Goal: Information Seeking & Learning: Find specific page/section

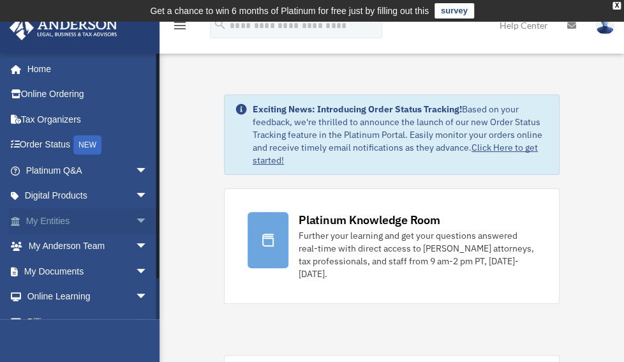
click at [135, 220] on span "arrow_drop_down" at bounding box center [148, 221] width 26 height 26
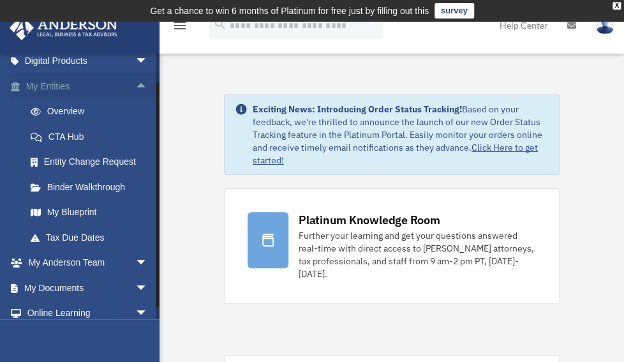
scroll to position [135, 0]
click at [91, 209] on link "My Blueprint" at bounding box center [92, 212] width 149 height 26
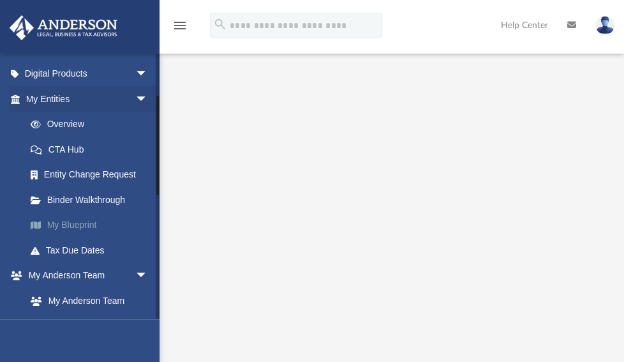
scroll to position [122, 0]
click at [91, 242] on link "Tax Due Dates" at bounding box center [92, 250] width 149 height 26
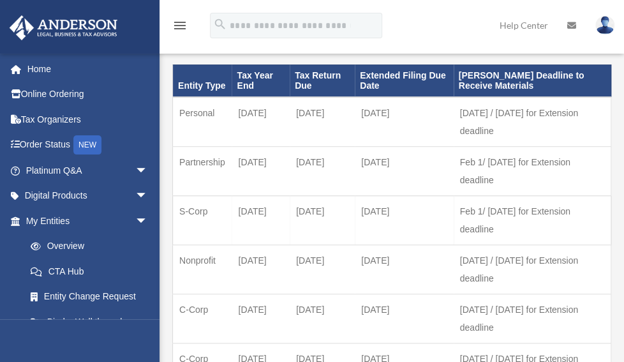
scroll to position [93, 0]
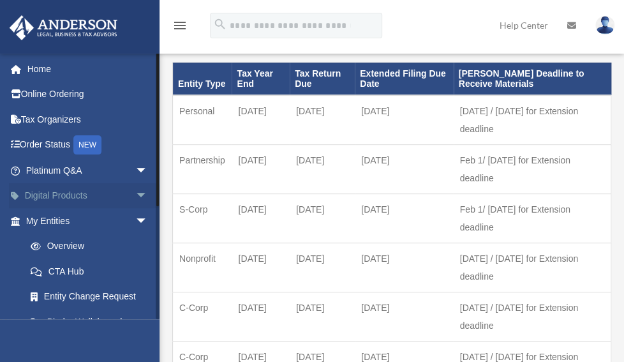
click at [135, 191] on span "arrow_drop_down" at bounding box center [148, 196] width 26 height 26
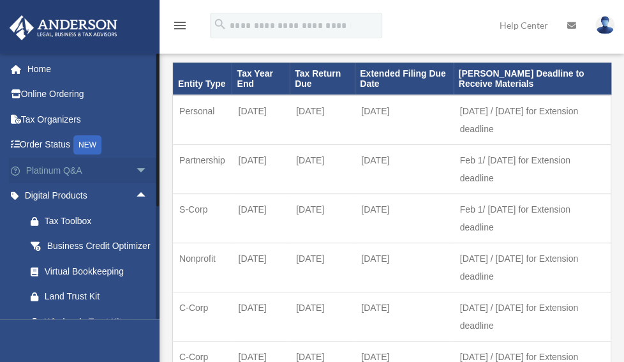
click at [135, 169] on span "arrow_drop_down" at bounding box center [148, 171] width 26 height 26
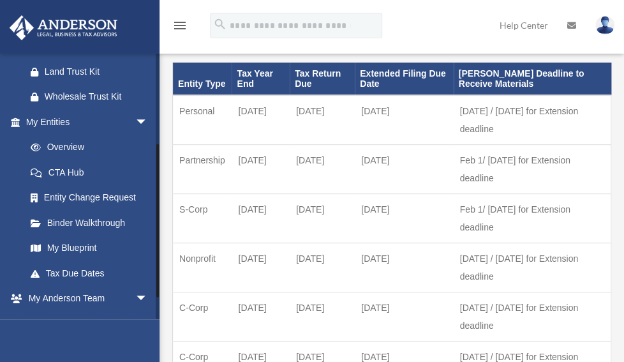
scroll to position [483, 0]
click at [76, 159] on link "Overview" at bounding box center [92, 147] width 149 height 26
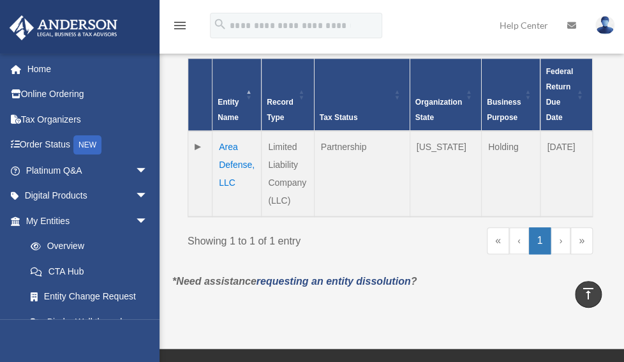
scroll to position [351, 0]
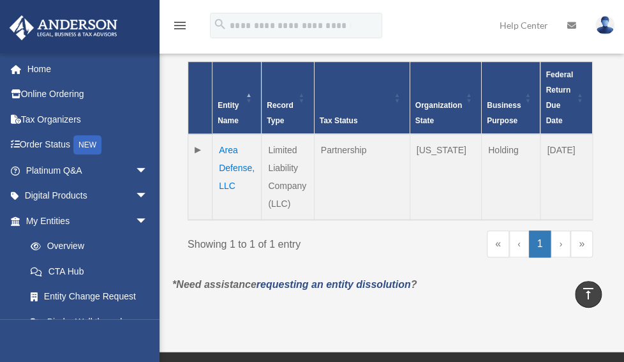
click at [195, 147] on td at bounding box center [200, 176] width 24 height 85
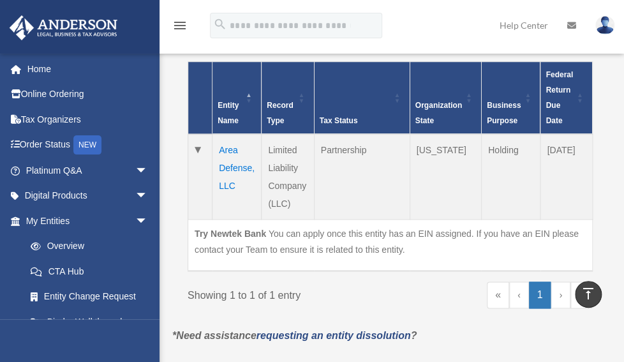
click at [195, 147] on td at bounding box center [200, 176] width 24 height 85
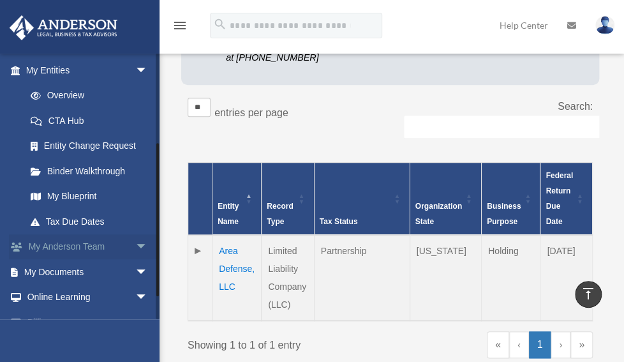
scroll to position [151, 0]
click at [93, 219] on link "Tax Due Dates" at bounding box center [92, 221] width 149 height 26
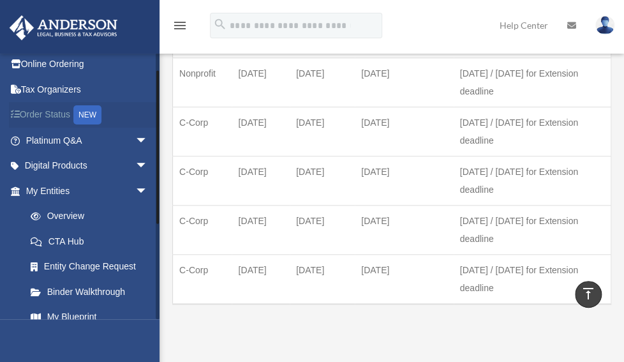
scroll to position [29, 0]
click at [76, 216] on link "Overview" at bounding box center [92, 217] width 149 height 26
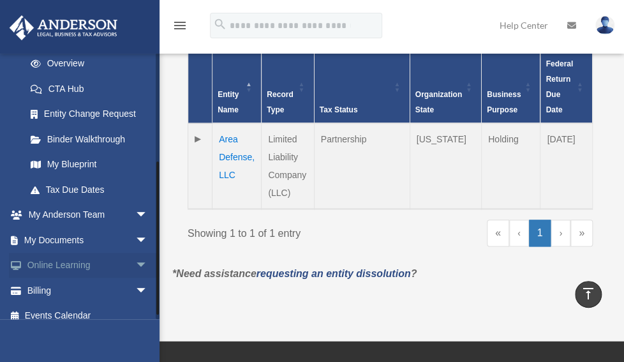
scroll to position [181, 0]
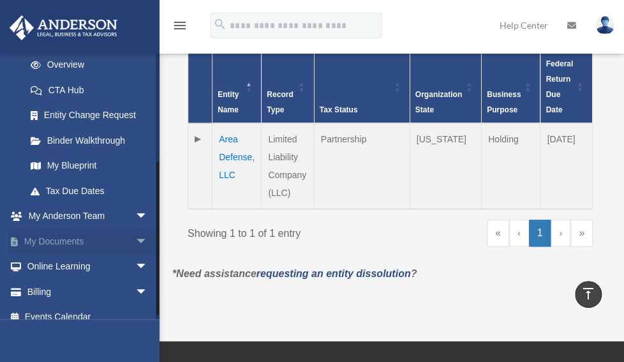
click at [135, 239] on span "arrow_drop_down" at bounding box center [148, 241] width 26 height 26
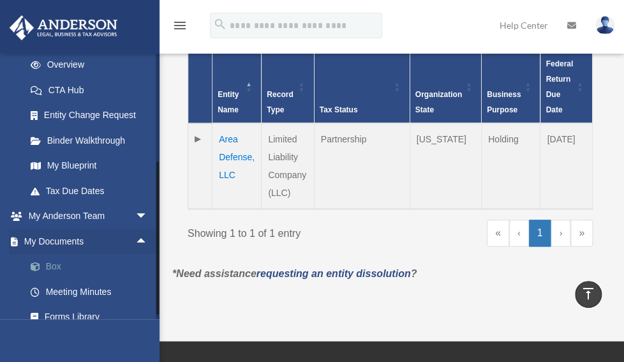
click at [92, 259] on link "Box" at bounding box center [92, 267] width 149 height 26
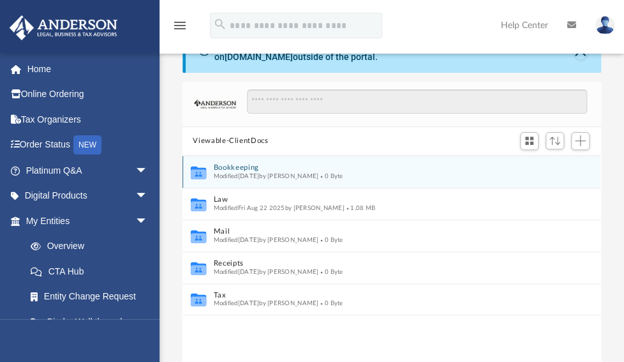
scroll to position [63, 0]
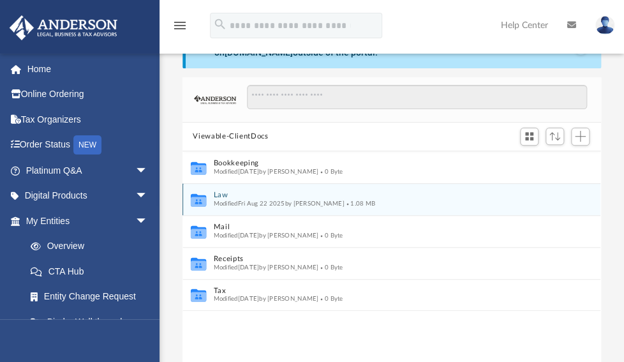
click at [220, 195] on button "Law" at bounding box center [383, 195] width 339 height 8
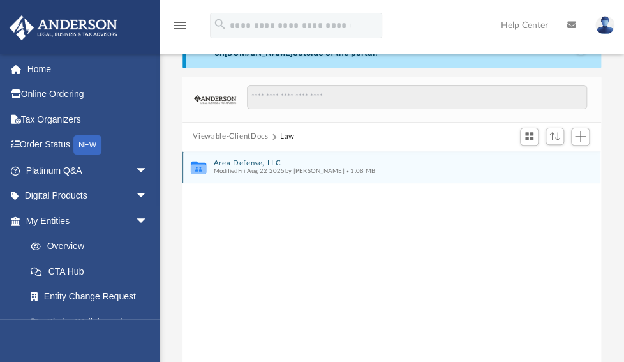
click at [227, 163] on button "Area Defense, LLC" at bounding box center [383, 162] width 339 height 8
click at [227, 163] on button "Initial Docs" at bounding box center [383, 162] width 339 height 8
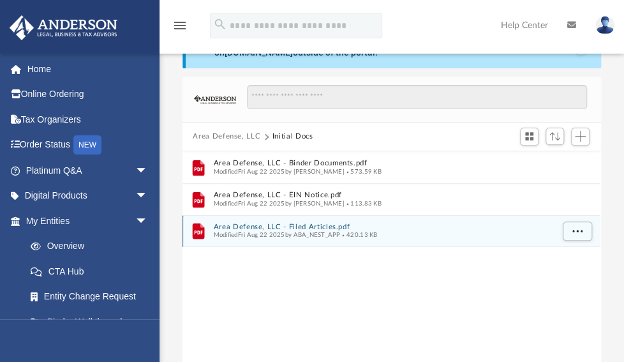
click at [253, 226] on button "Area Defense, LLC - Filed Articles.pdf" at bounding box center [383, 226] width 339 height 8
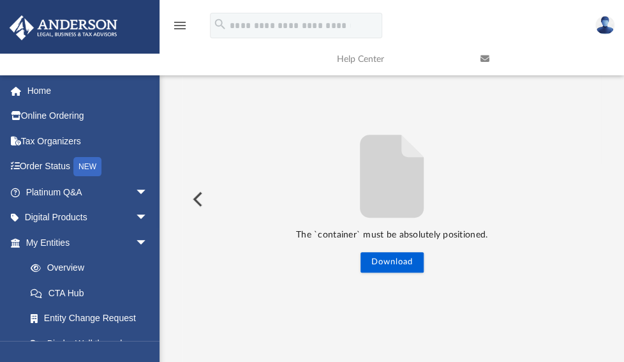
click at [196, 196] on button "Preview" at bounding box center [196, 199] width 28 height 36
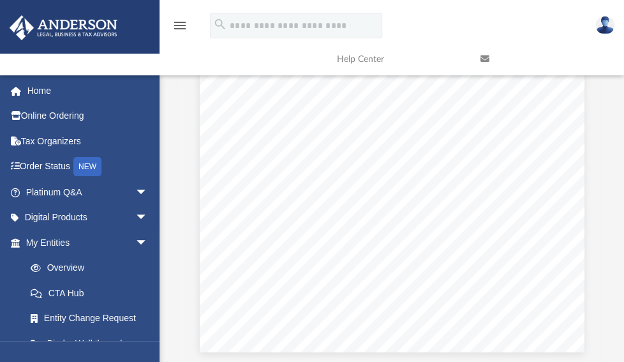
scroll to position [1511, 0]
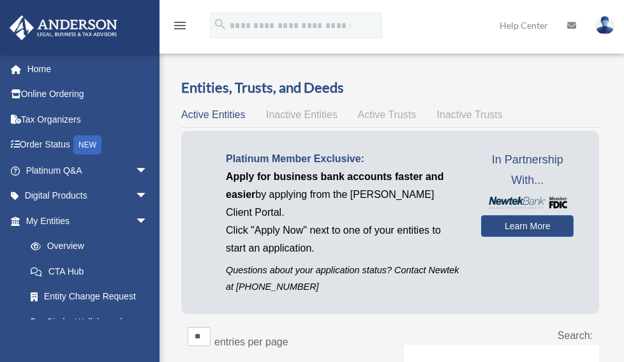
scroll to position [362, 0]
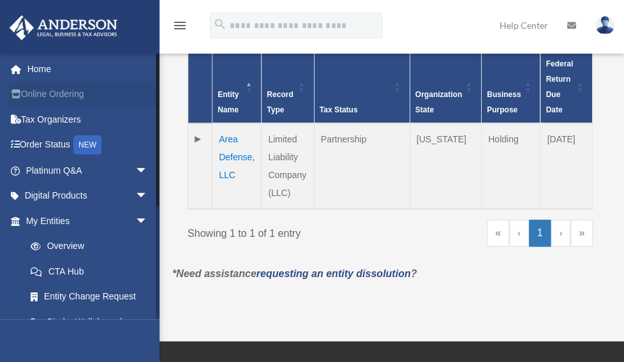
click at [71, 97] on link "Online Ordering" at bounding box center [88, 95] width 158 height 26
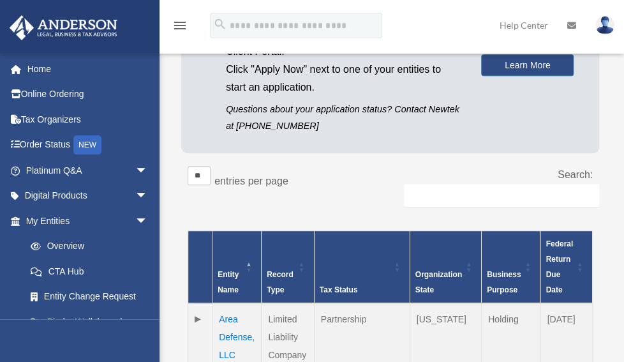
scroll to position [170, 0]
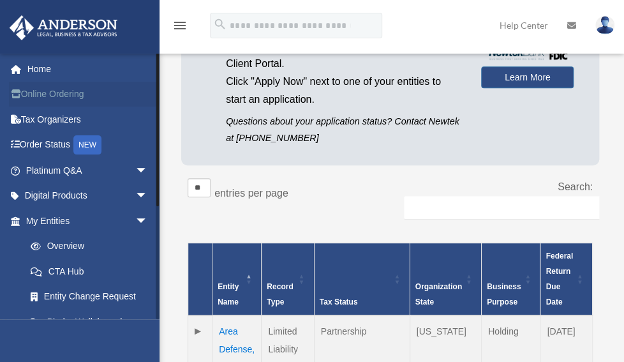
click at [92, 94] on link "Online Ordering" at bounding box center [88, 95] width 158 height 26
